Goal: Task Accomplishment & Management: Complete application form

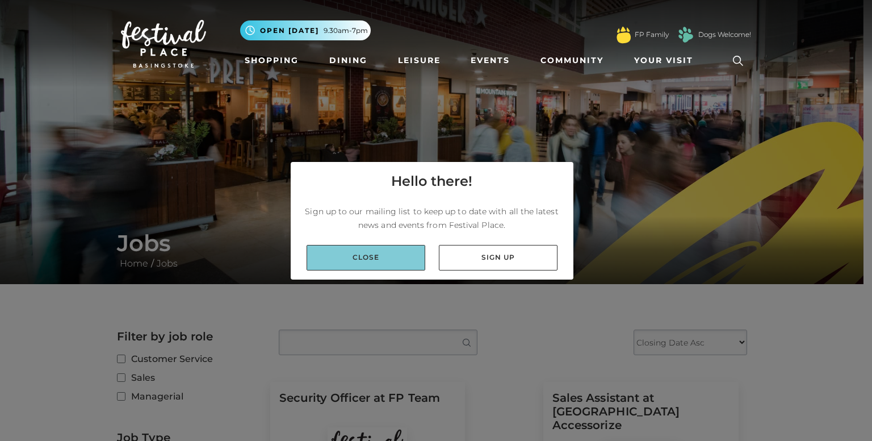
click at [370, 257] on link "Close" at bounding box center [366, 258] width 119 height 26
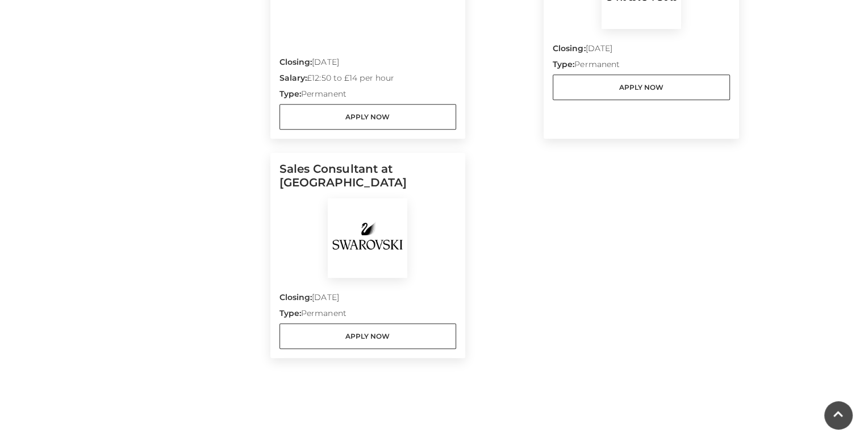
scroll to position [974, 0]
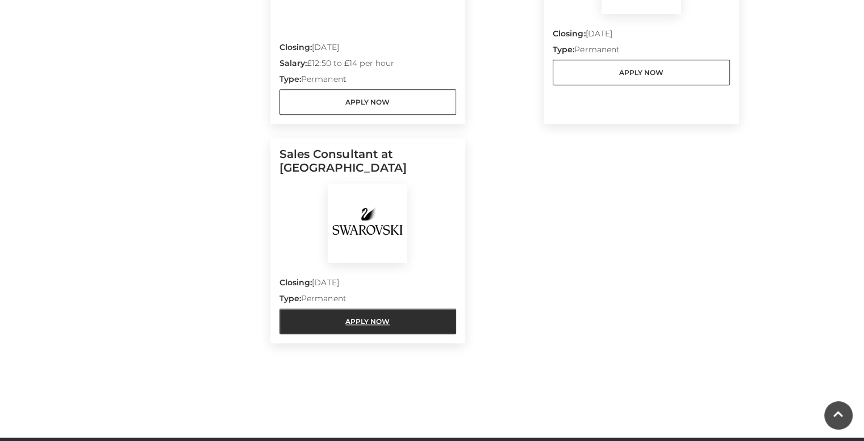
click at [423, 322] on link "Apply Now" at bounding box center [367, 321] width 177 height 26
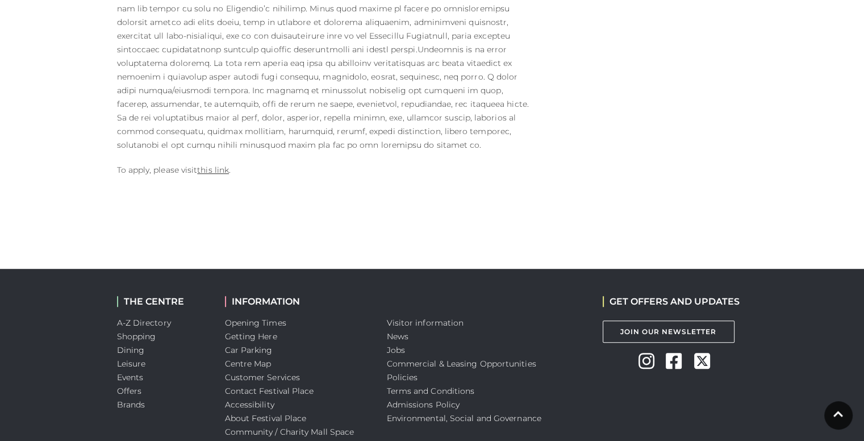
scroll to position [750, 0]
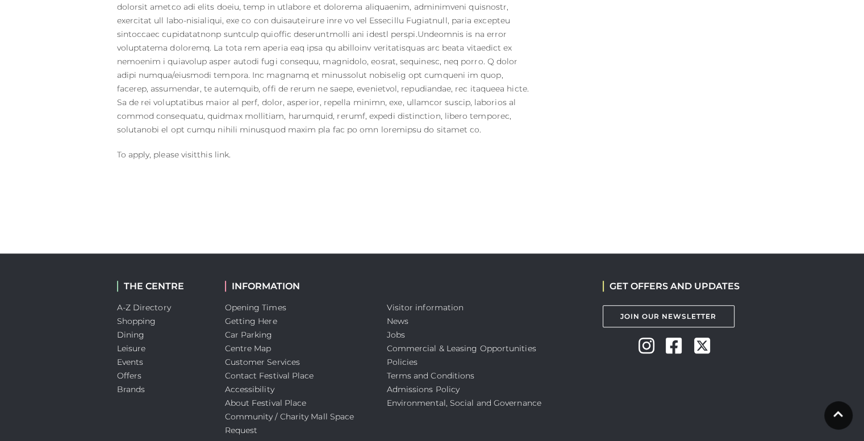
click at [210, 149] on link "this link" at bounding box center [213, 154] width 32 height 10
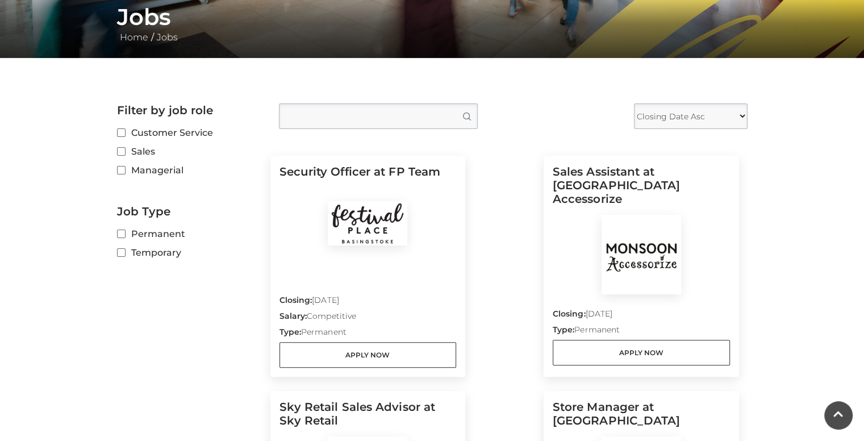
scroll to position [255, 0]
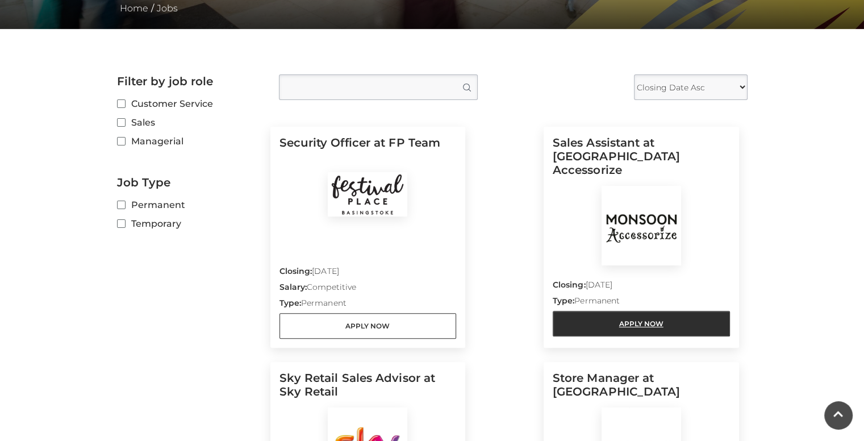
click at [623, 314] on link "Apply Now" at bounding box center [641, 324] width 177 height 26
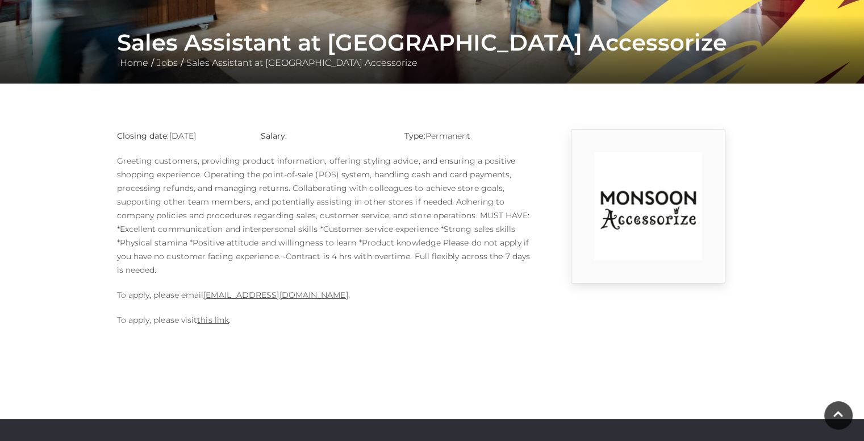
scroll to position [198, 0]
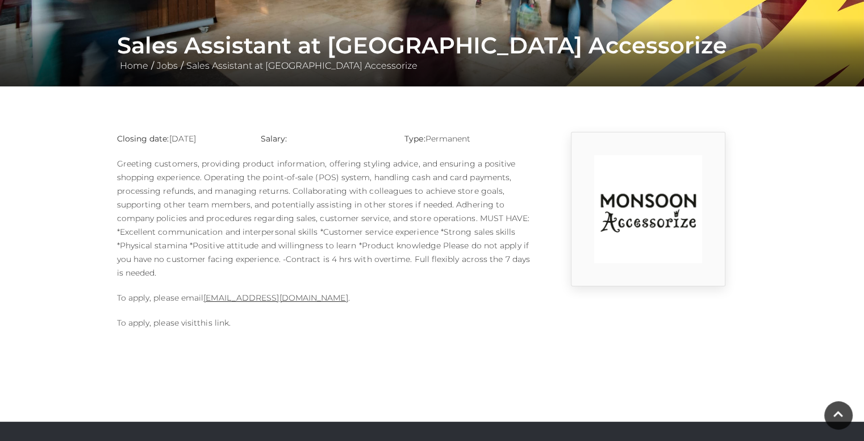
click at [215, 323] on link "this link" at bounding box center [213, 323] width 32 height 10
click at [286, 298] on link "1124m@monsoonmail.rms-metro.com" at bounding box center [275, 298] width 144 height 10
drag, startPoint x: 203, startPoint y: 298, endPoint x: 379, endPoint y: 299, distance: 176.7
click at [379, 299] on p "To apply, please email 1124m@monsoonmail.rms-metro.com ." at bounding box center [324, 298] width 415 height 14
copy p "1124m@monsoonmail.rms-metro.com ."
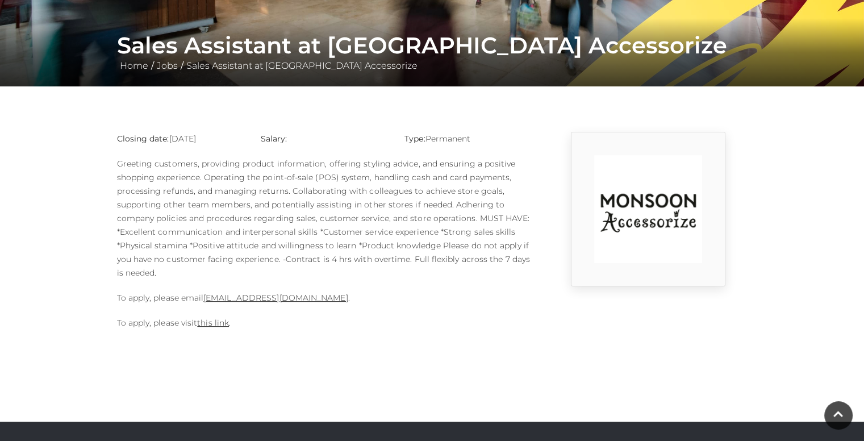
click at [182, 308] on div "Closing date: 10-09-2025 Salary: Type: Permanent To apply, please email 1124m@m…" at bounding box center [324, 236] width 432 height 209
drag, startPoint x: 361, startPoint y: 300, endPoint x: 353, endPoint y: 300, distance: 8.5
click at [353, 300] on p "To apply, please email 1124m@monsoonmail.rms-metro.com ." at bounding box center [324, 298] width 415 height 14
click at [354, 304] on div "Closing date: 10-09-2025 Salary: Type: Permanent To apply, please email 1124m@m…" at bounding box center [324, 236] width 432 height 209
drag, startPoint x: 361, startPoint y: 298, endPoint x: 205, endPoint y: 296, distance: 156.2
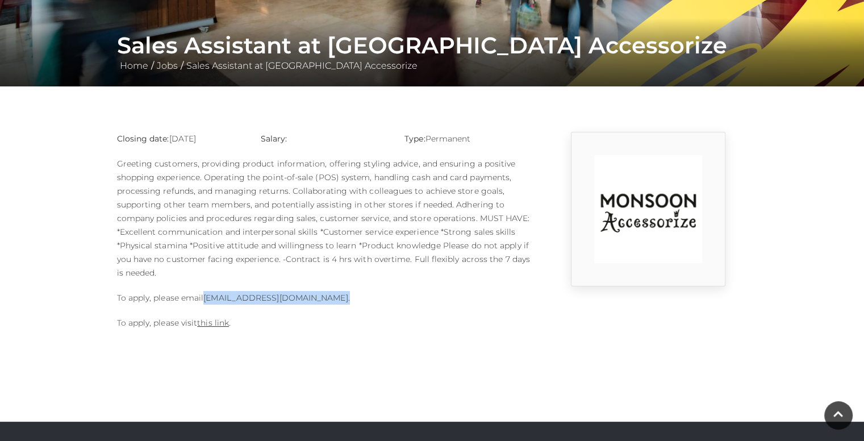
click at [205, 296] on p "To apply, please email 1124m@monsoonmail.rms-metro.com ." at bounding box center [324, 298] width 415 height 14
copy p "1124m@monsoonmail.rms-metro.com ."
